Goal: Book appointment/travel/reservation

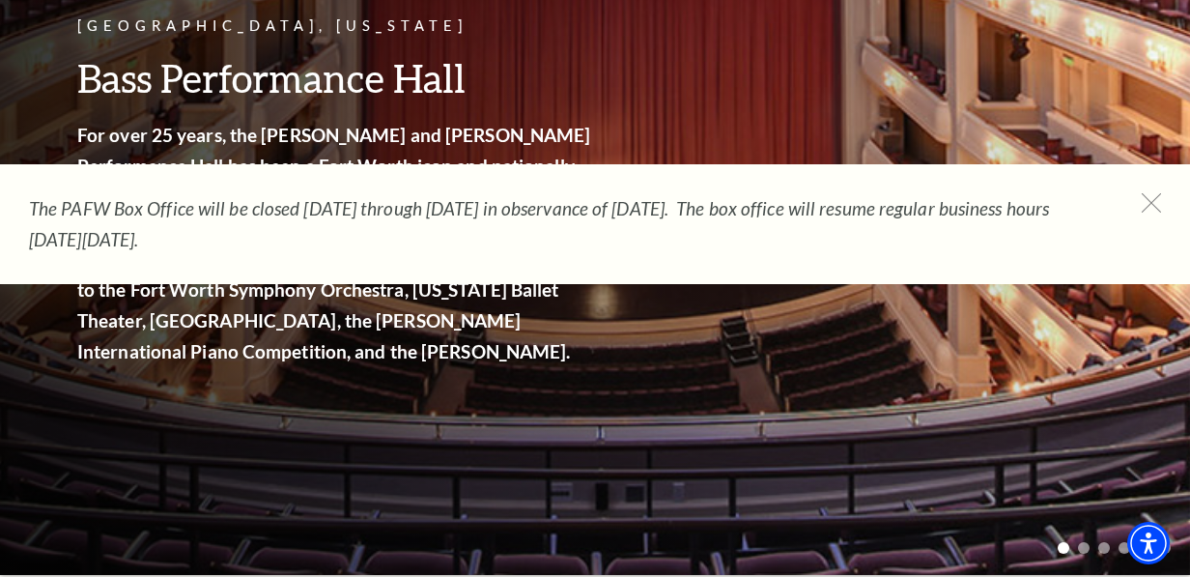
scroll to position [386, 0]
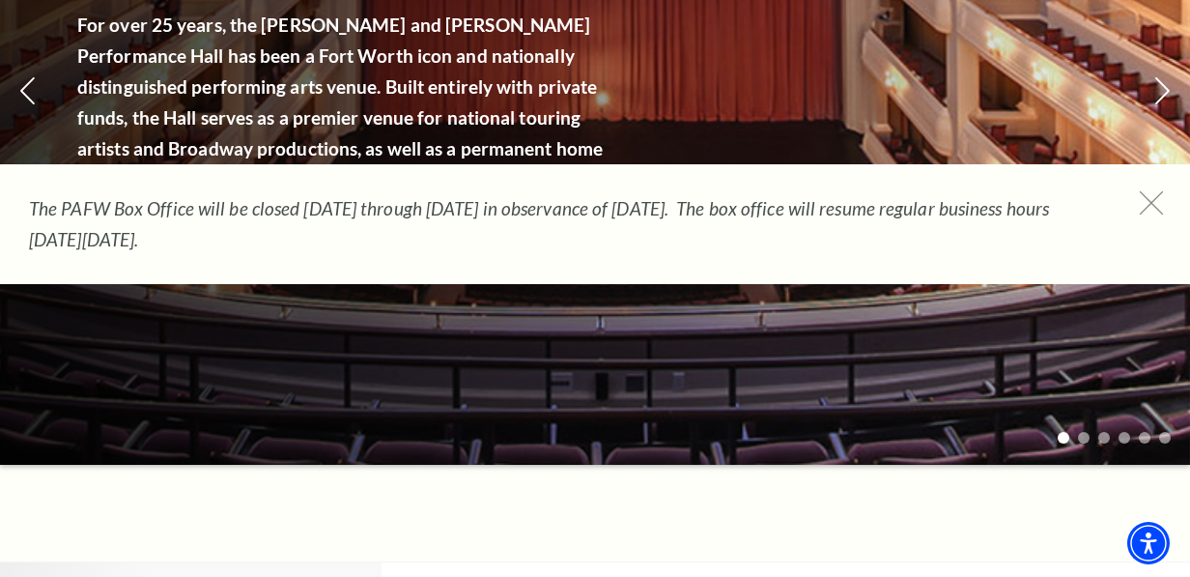
click at [1146, 203] on icon at bounding box center [1152, 203] width 24 height 24
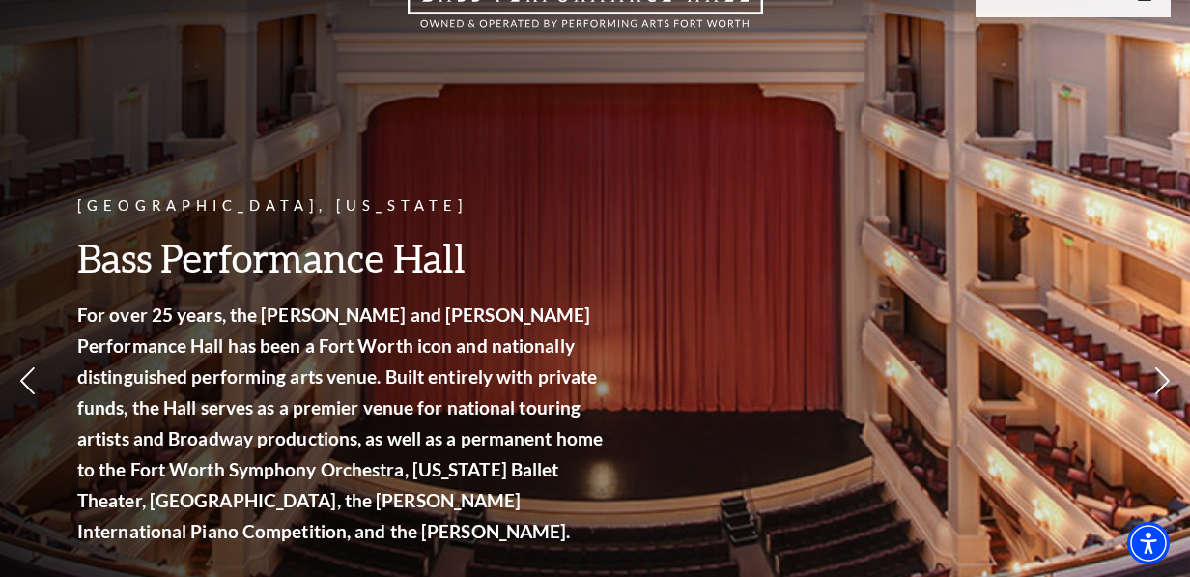
scroll to position [0, 0]
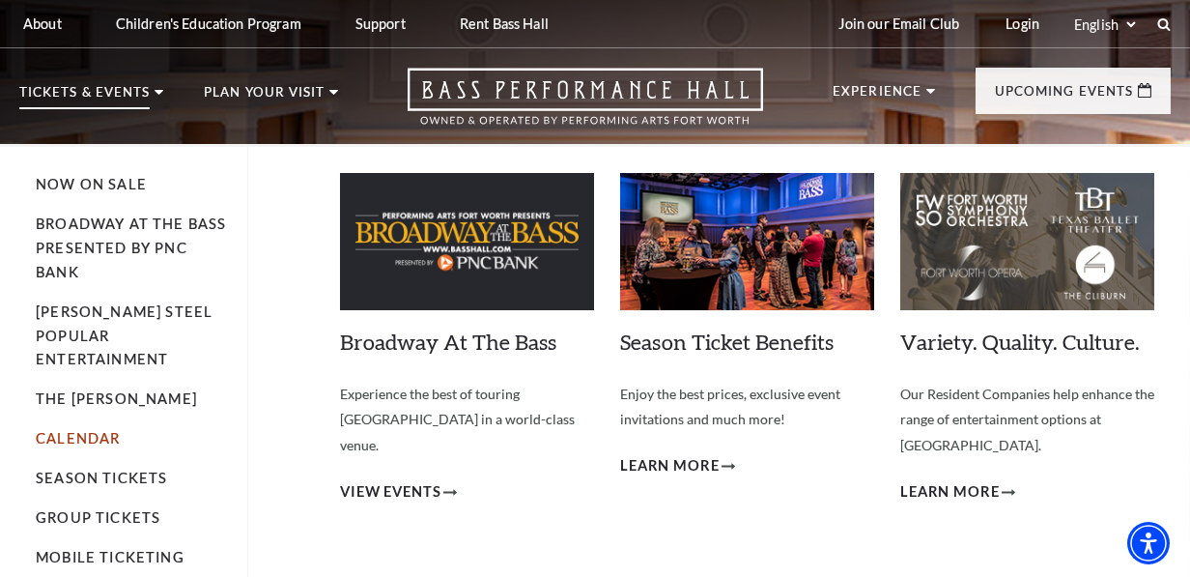
click at [74, 430] on link "Calendar" at bounding box center [78, 438] width 84 height 16
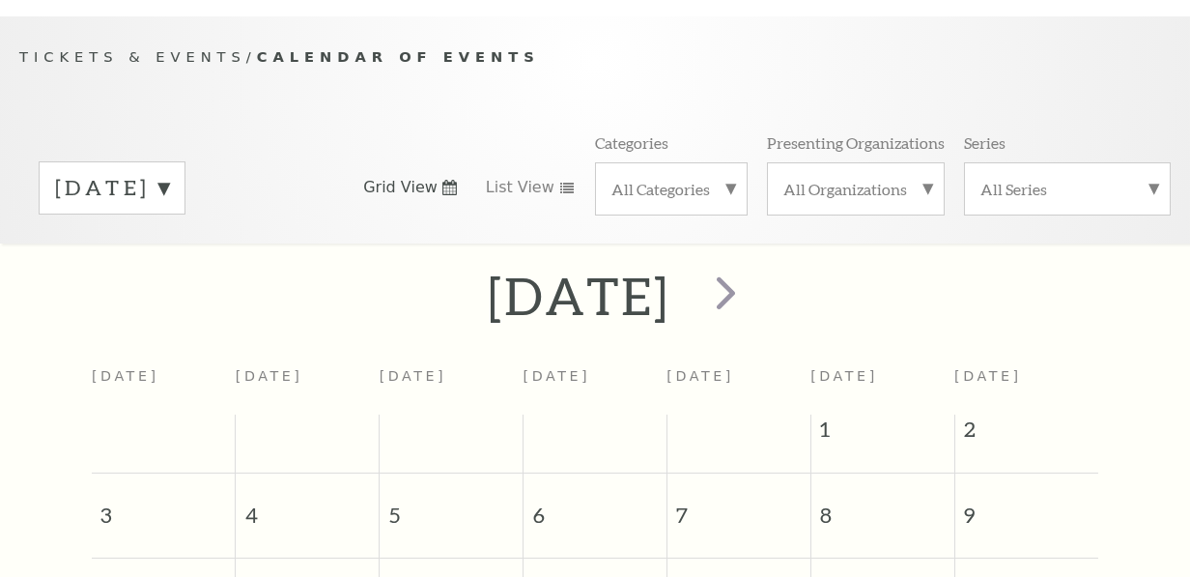
scroll to position [161, 0]
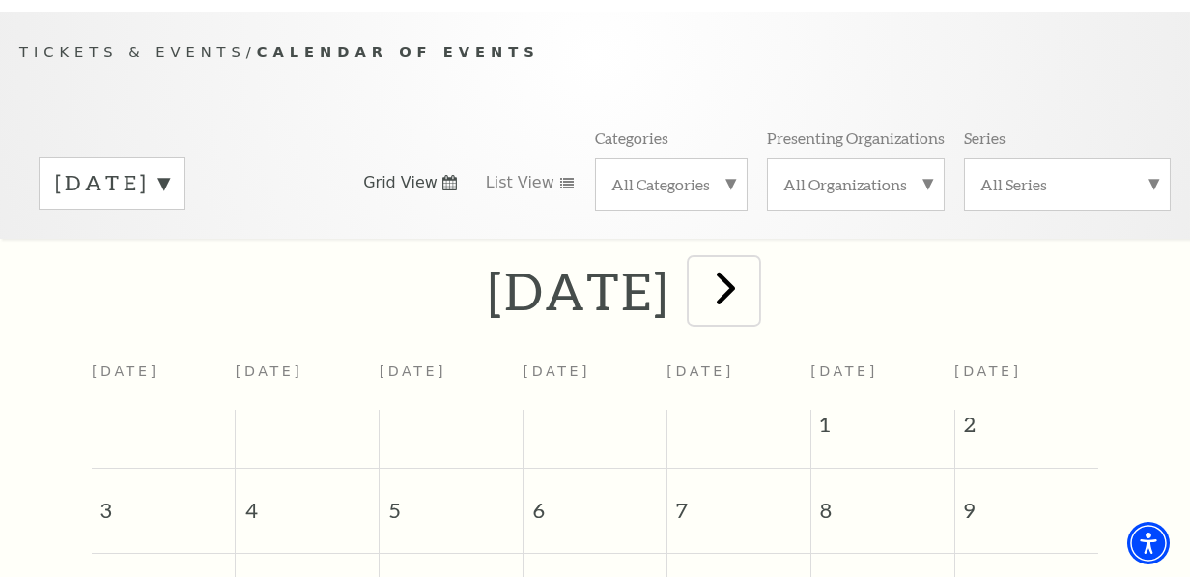
click at [754, 286] on span "next" at bounding box center [725, 287] width 55 height 55
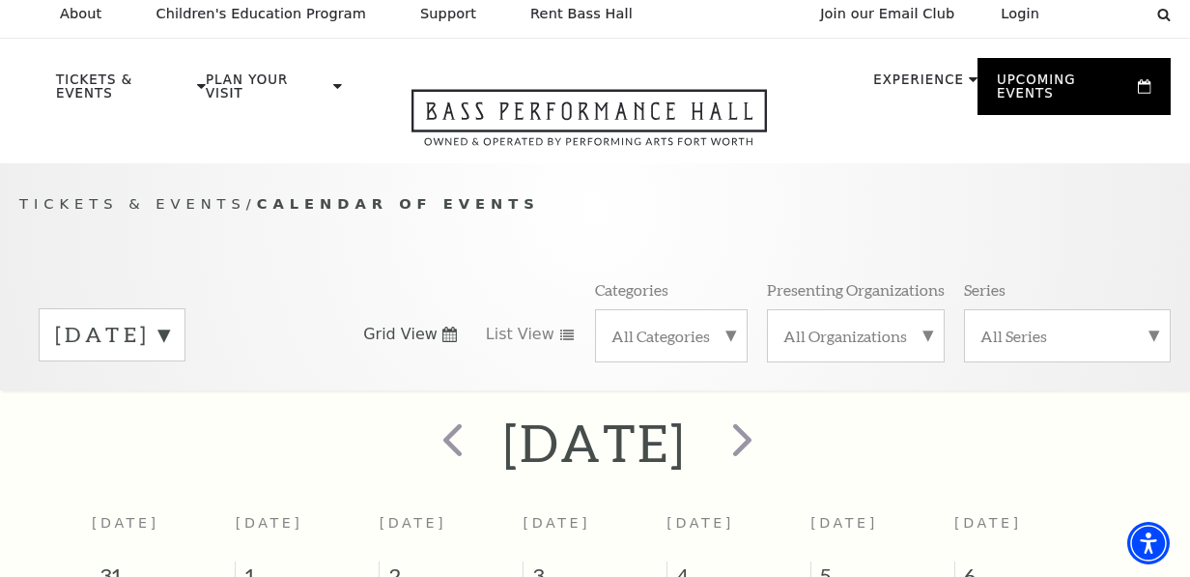
scroll to position [0, 0]
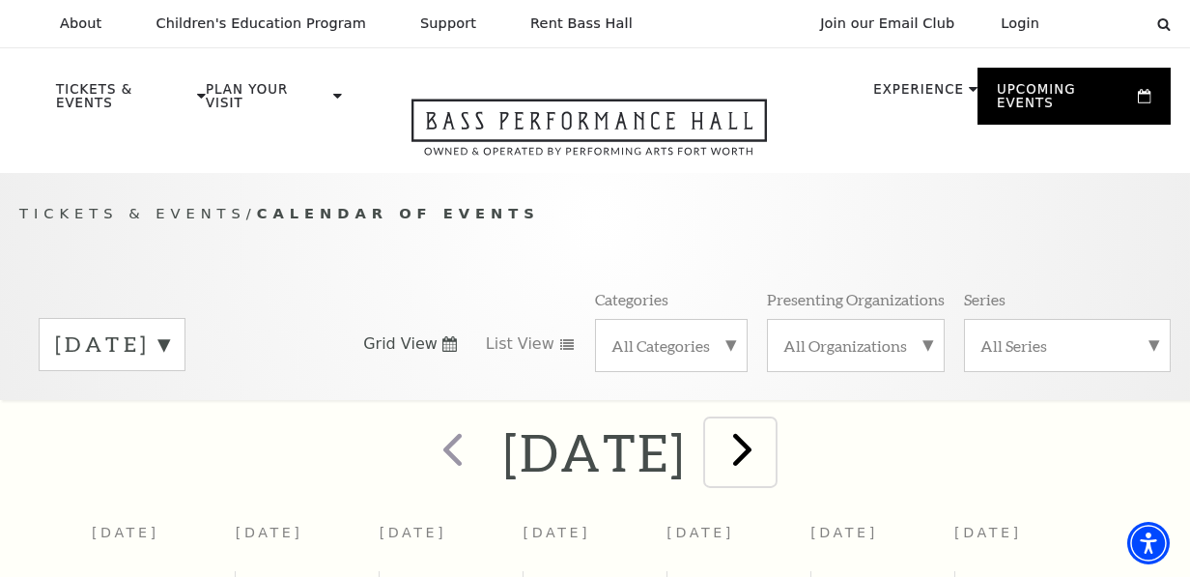
click at [770, 431] on span "next" at bounding box center [742, 448] width 55 height 55
click at [770, 440] on span "next" at bounding box center [742, 448] width 55 height 55
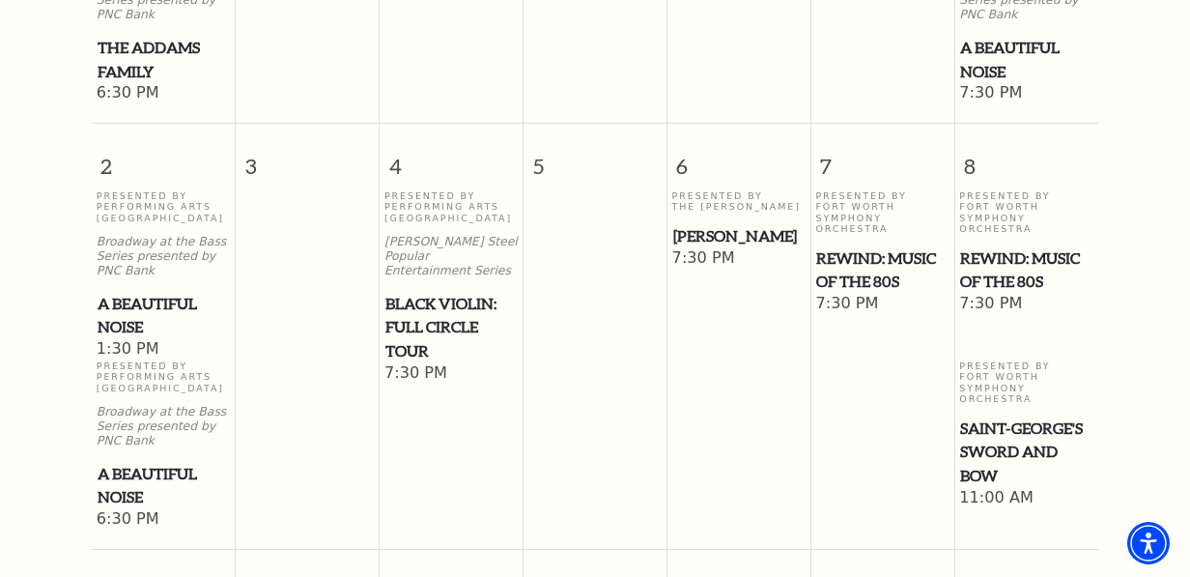
scroll to position [874, 0]
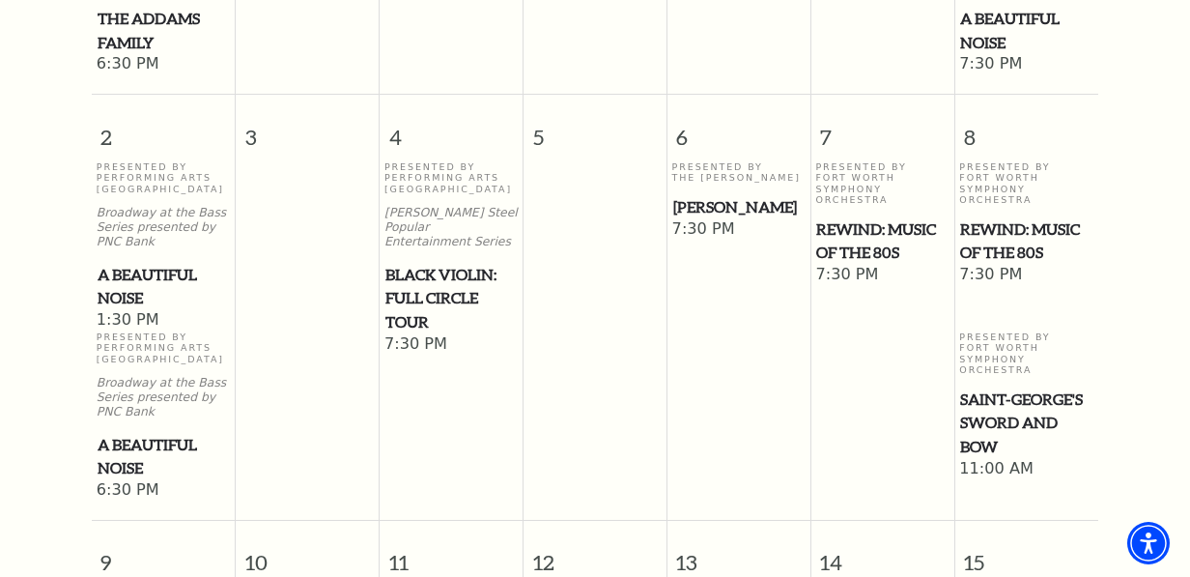
click at [848, 235] on span "REWIND: Music of the 80s" at bounding box center [881, 240] width 131 height 47
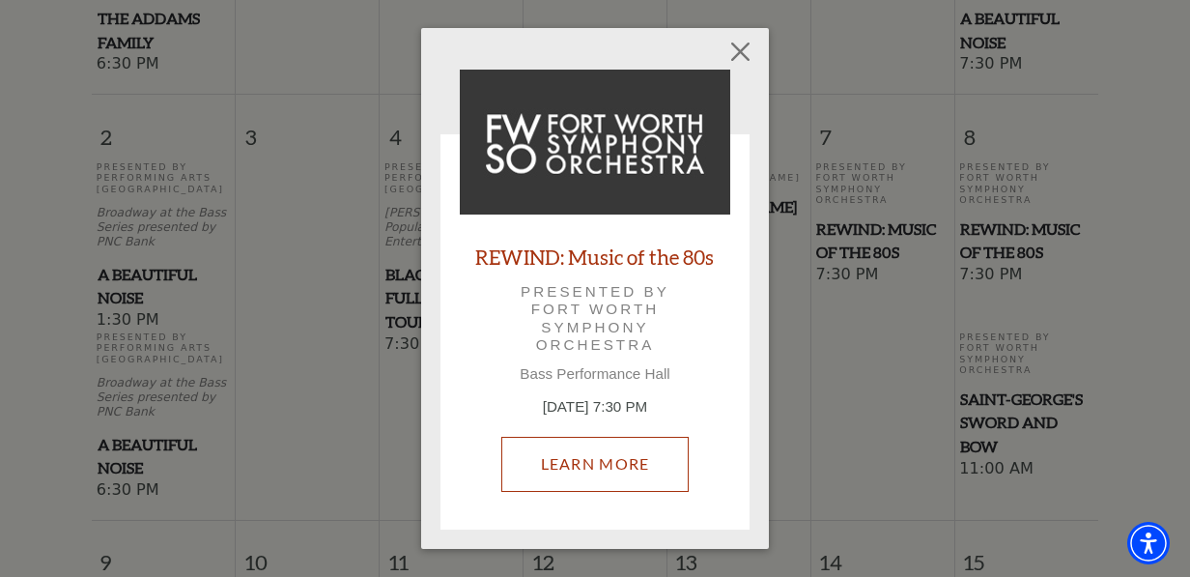
click at [610, 471] on link "Learn More" at bounding box center [595, 464] width 188 height 54
